Goal: Book appointment/travel/reservation

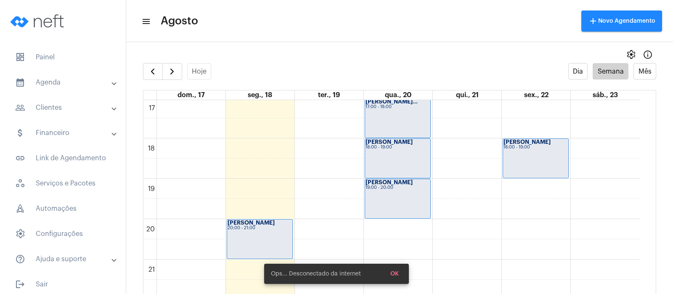
scroll to position [716, 0]
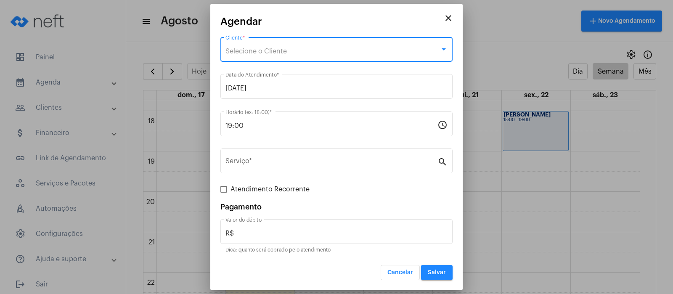
click at [286, 48] on span "Selecione o Cliente" at bounding box center [256, 51] width 61 height 7
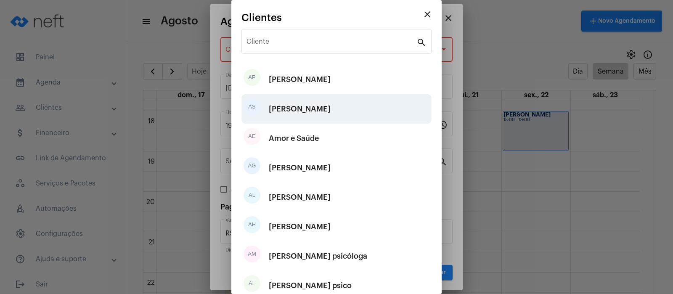
click at [305, 106] on div "[PERSON_NAME]" at bounding box center [300, 108] width 62 height 25
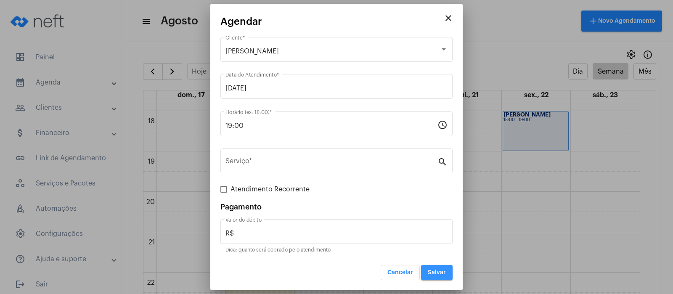
click at [439, 274] on span "Salvar" at bounding box center [437, 273] width 18 height 6
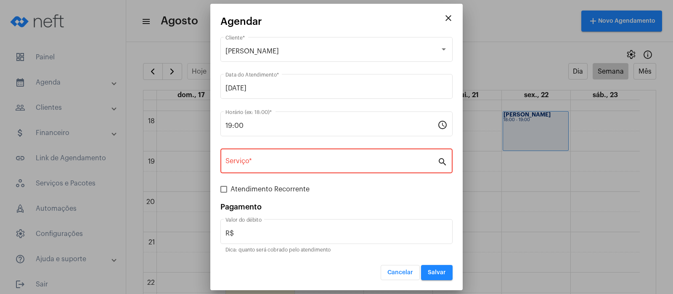
click at [342, 160] on input "Serviço *" at bounding box center [332, 163] width 212 height 8
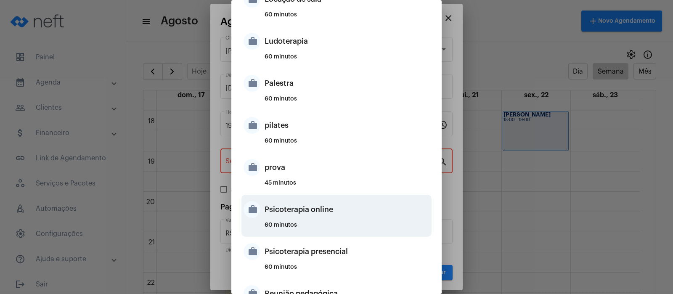
scroll to position [394, 0]
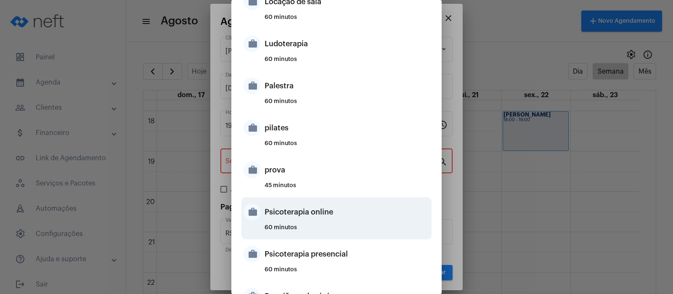
click at [298, 213] on div "Psicoterapia online" at bounding box center [347, 212] width 165 height 25
type input "Psicoterapia online"
type input "R$ 150"
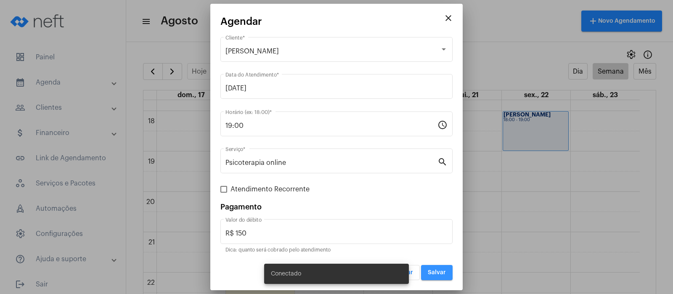
click at [442, 272] on span "Salvar" at bounding box center [437, 273] width 18 height 6
